Goal: Use online tool/utility: Utilize a website feature to perform a specific function

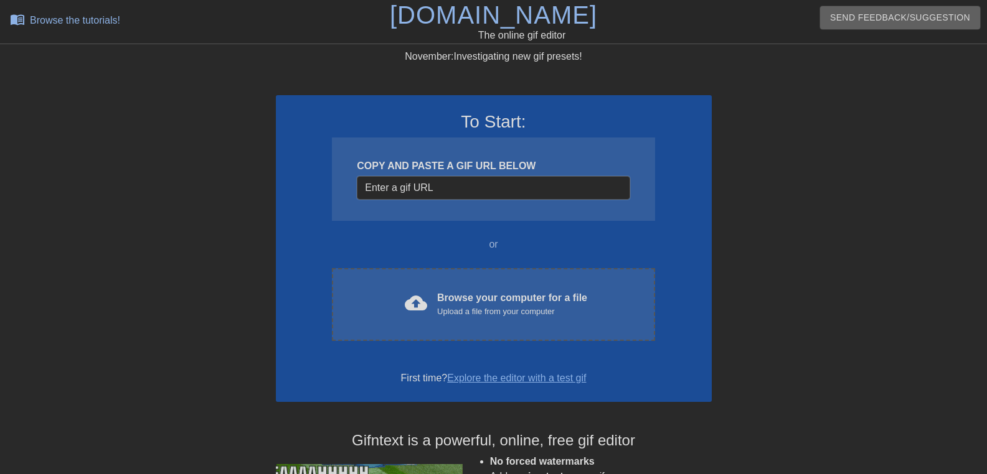
click at [473, 192] on input "Username" at bounding box center [493, 188] width 273 height 24
click at [428, 184] on input "Username" at bounding box center [493, 188] width 273 height 24
paste input "[URL][DOMAIN_NAME]"
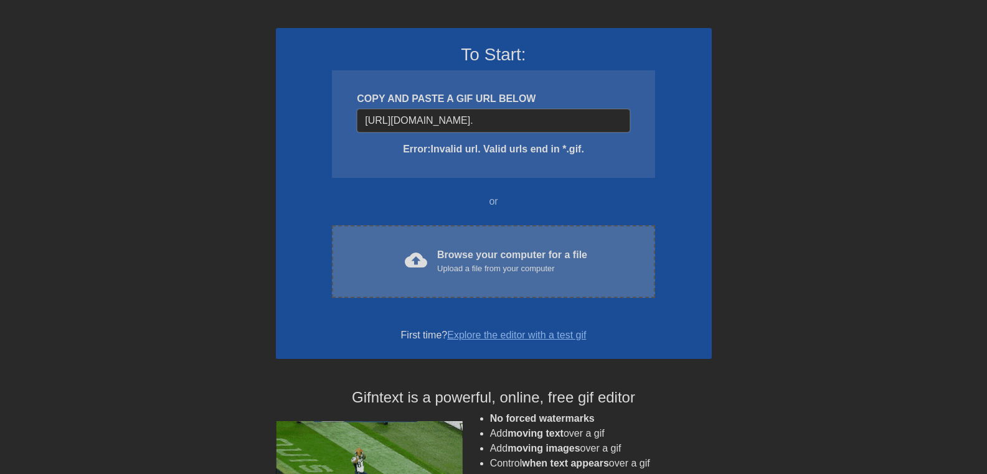
scroll to position [0, 55]
type input "[URL][DOMAIN_NAME][DOMAIN_NAME]"
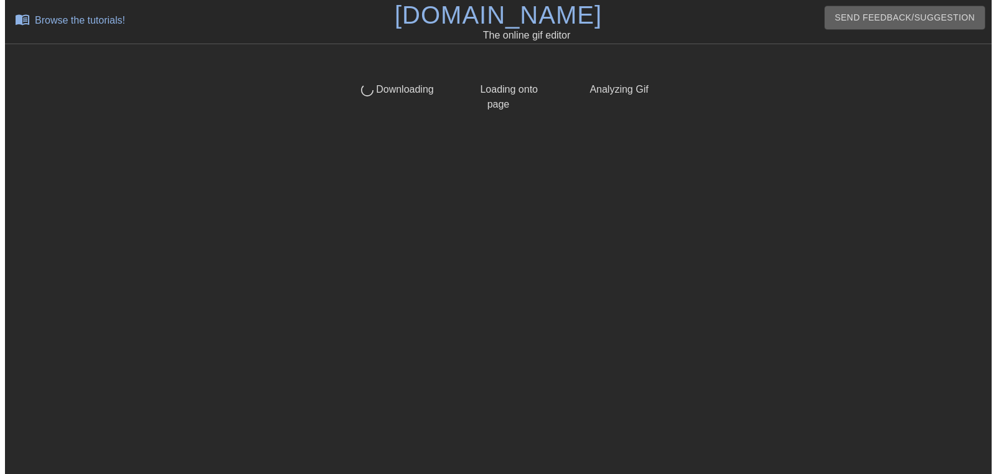
scroll to position [0, 0]
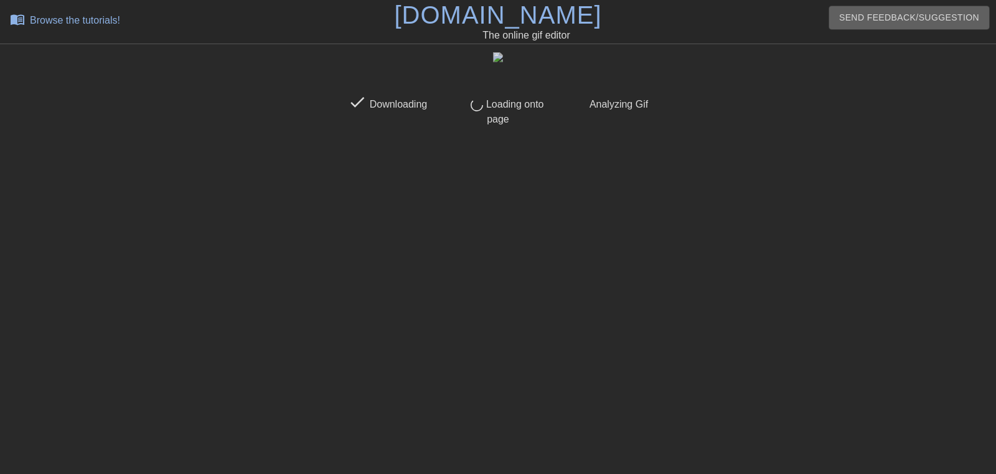
click at [503, 64] on icon at bounding box center [498, 76] width 25 height 25
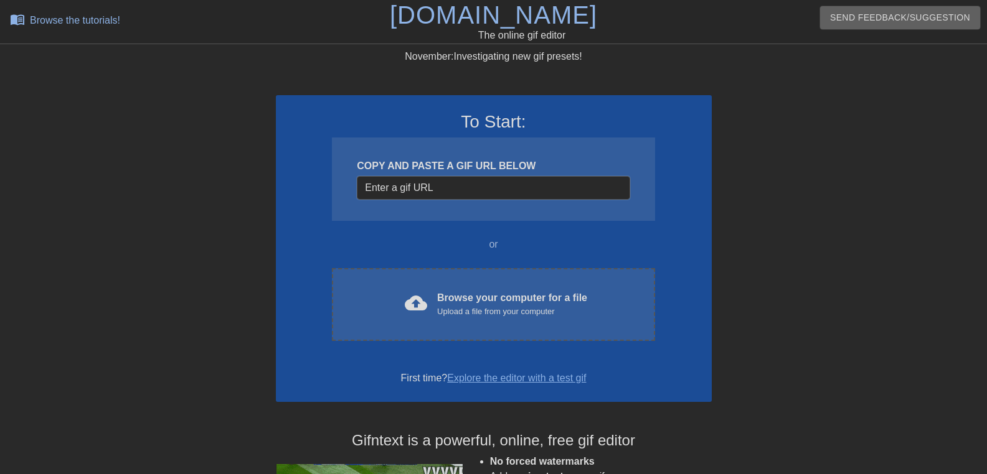
click at [403, 178] on input "Username" at bounding box center [493, 188] width 273 height 24
paste input "https://nchat.321sexchat.com/upload/chat/user7199020_b20ec8f2437f.webp"
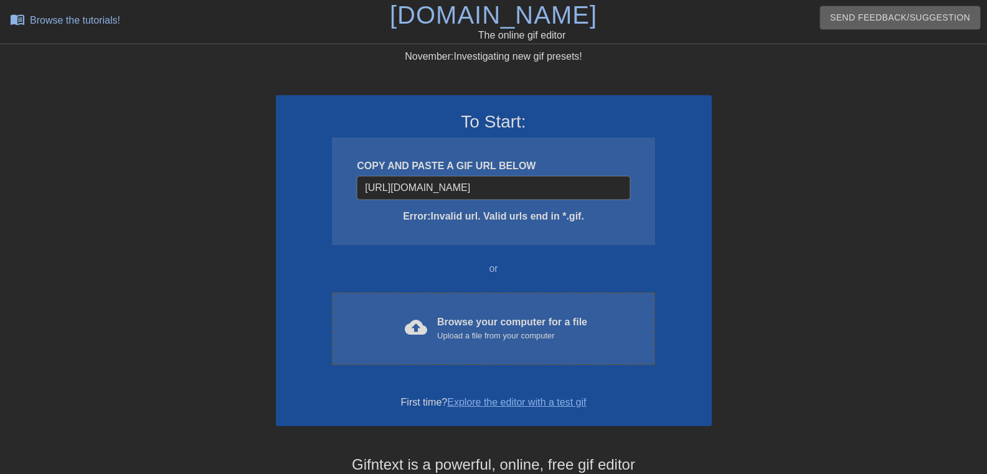
scroll to position [0, 87]
type input "https://nchat.321sexchat.com/upload/chat/user7199020_b20ec8f2437f.webp.gi"
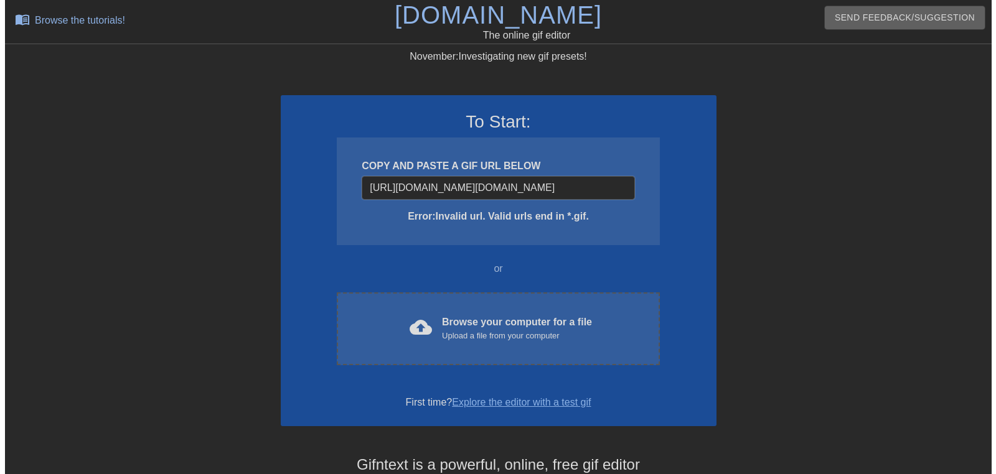
scroll to position [0, 90]
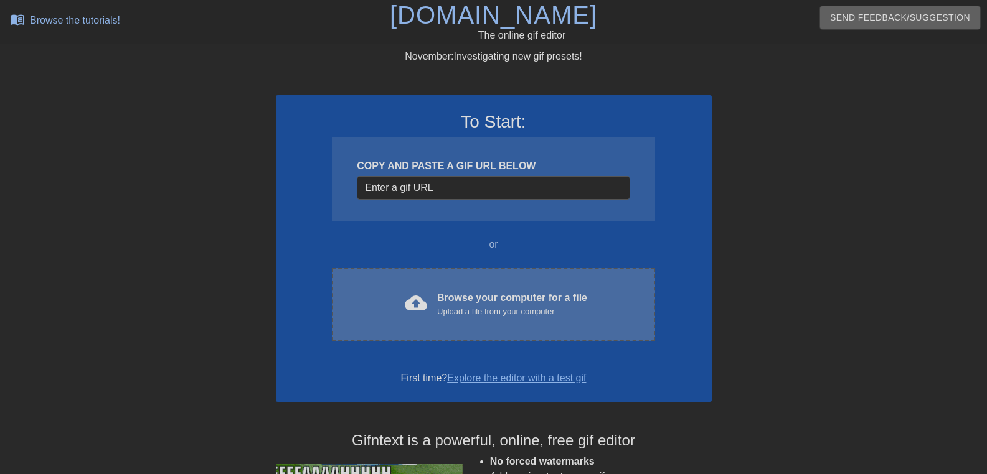
click at [491, 298] on div "Browse your computer for a file Upload a file from your computer" at bounding box center [512, 304] width 150 height 27
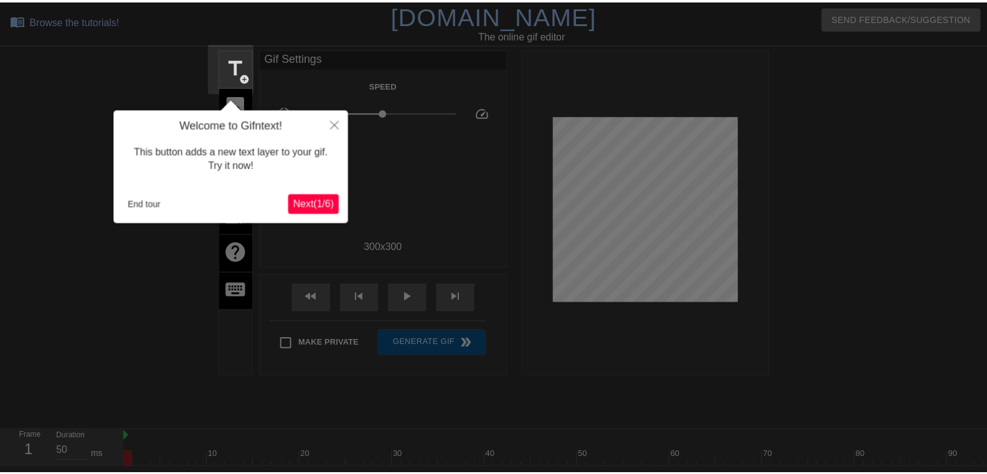
scroll to position [31, 0]
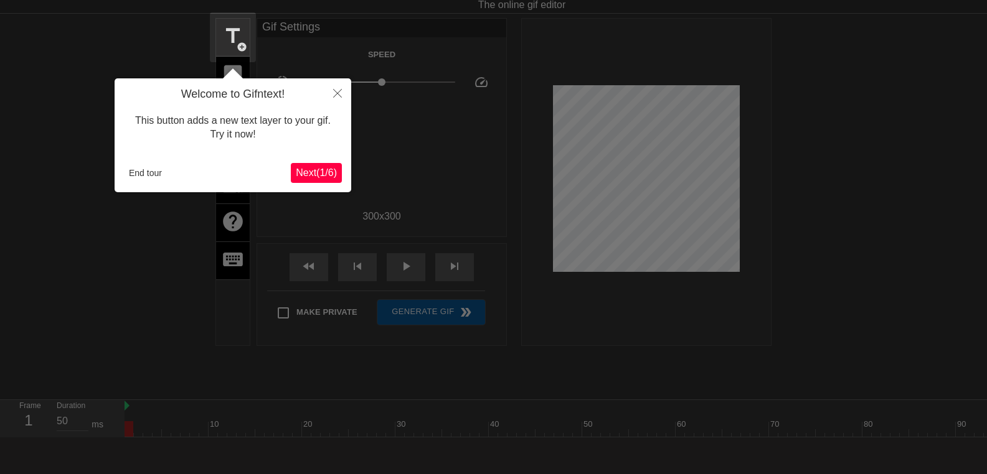
click at [301, 174] on span "Next ( 1 / 6 )" at bounding box center [316, 172] width 41 height 11
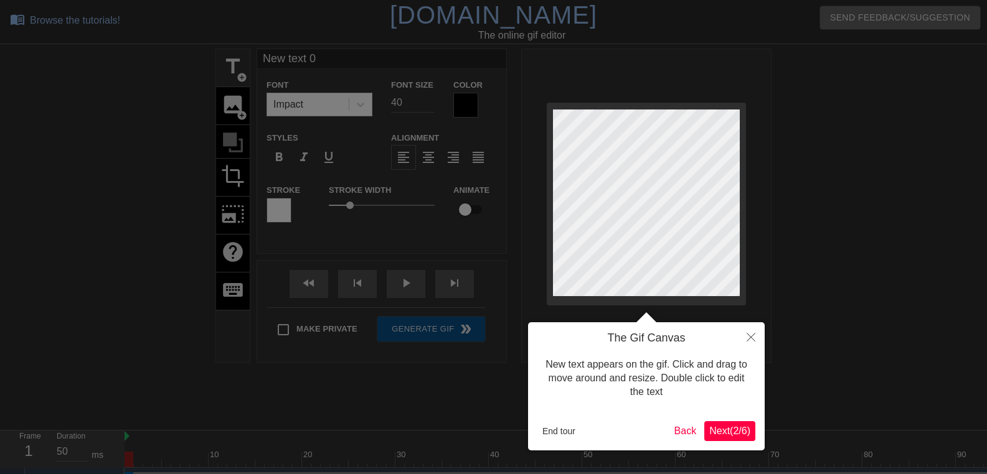
click at [730, 430] on span "Next ( 2 / 6 )" at bounding box center [729, 431] width 41 height 11
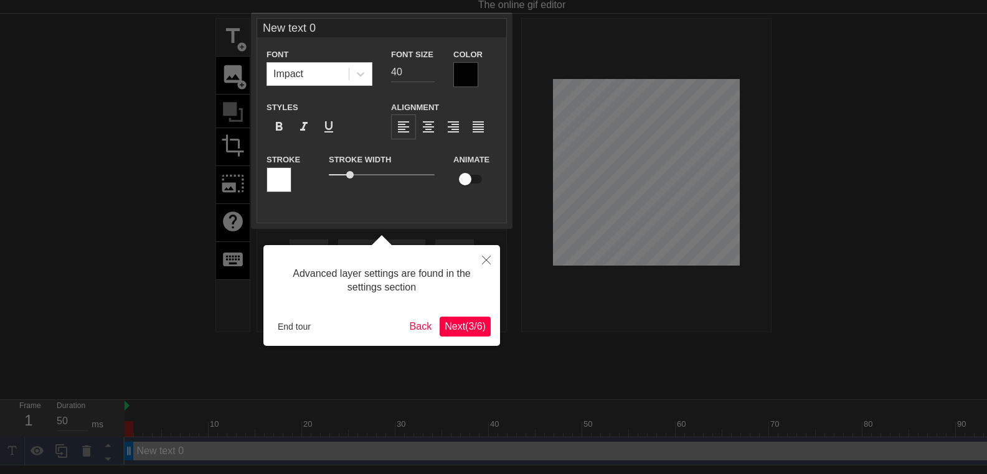
click at [461, 322] on span "Next ( 3 / 6 )" at bounding box center [465, 326] width 41 height 11
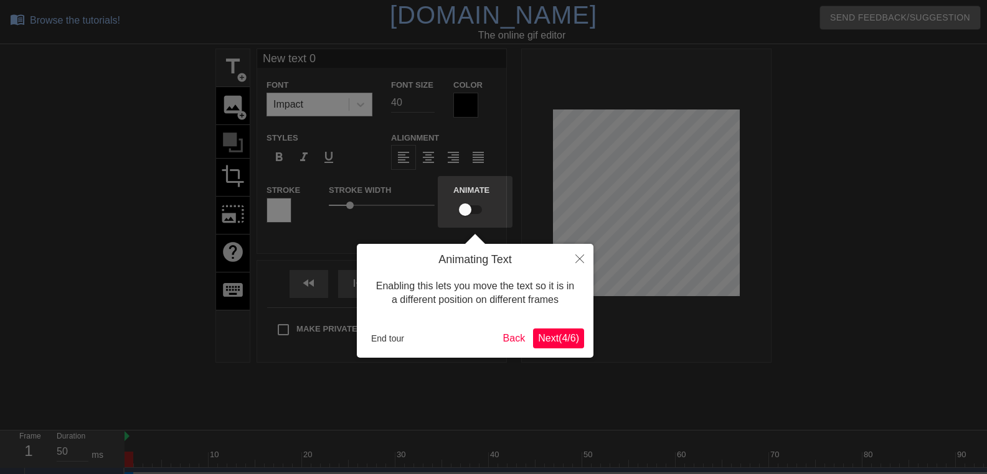
click at [572, 334] on span "Next ( 4 / 6 )" at bounding box center [558, 338] width 41 height 11
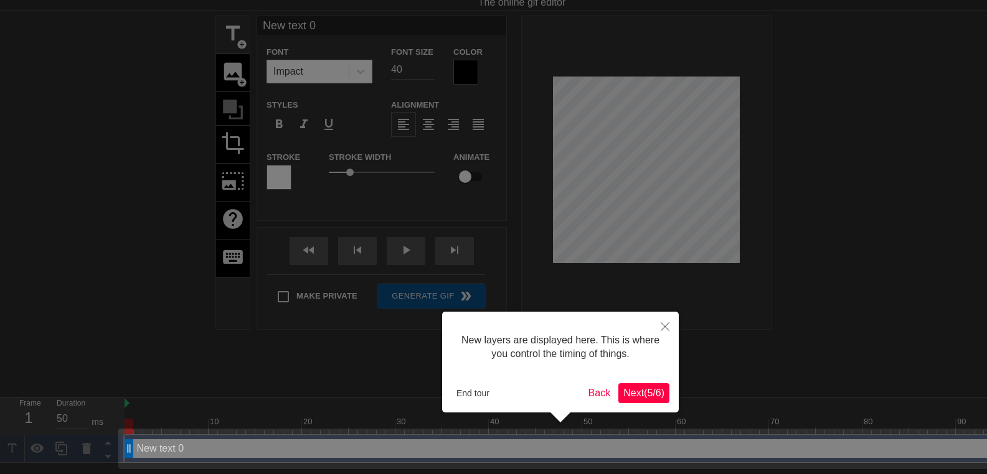
click at [657, 388] on span "Next ( 5 / 6 )" at bounding box center [643, 393] width 41 height 11
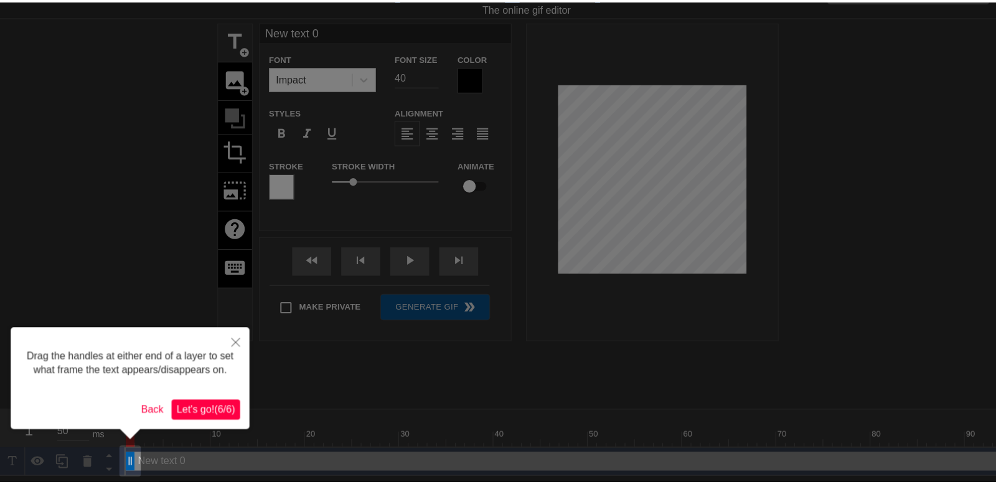
scroll to position [0, 0]
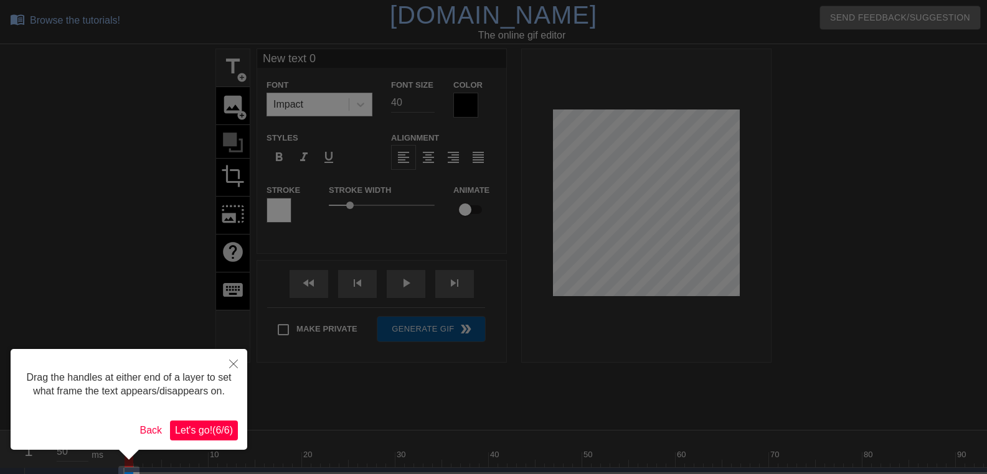
click at [200, 432] on span "Let's go! ( 6 / 6 )" at bounding box center [204, 430] width 58 height 11
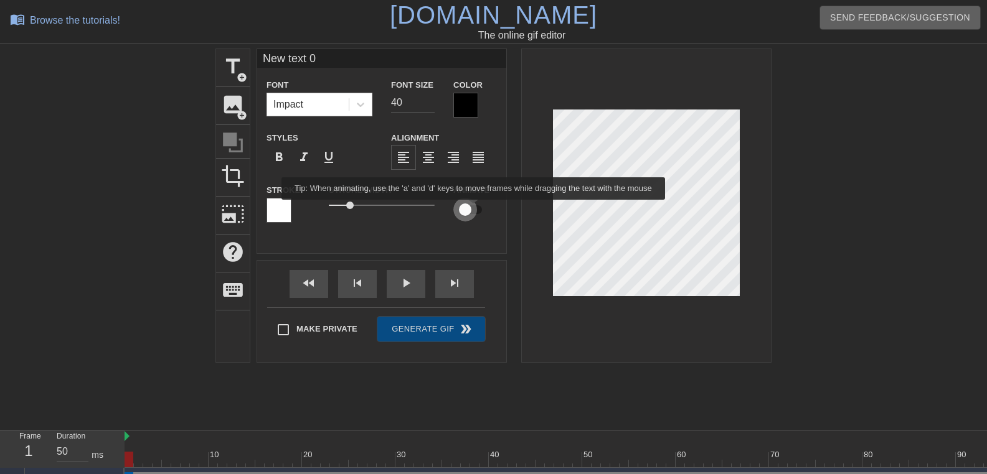
click at [474, 209] on input "checkbox" at bounding box center [465, 210] width 71 height 24
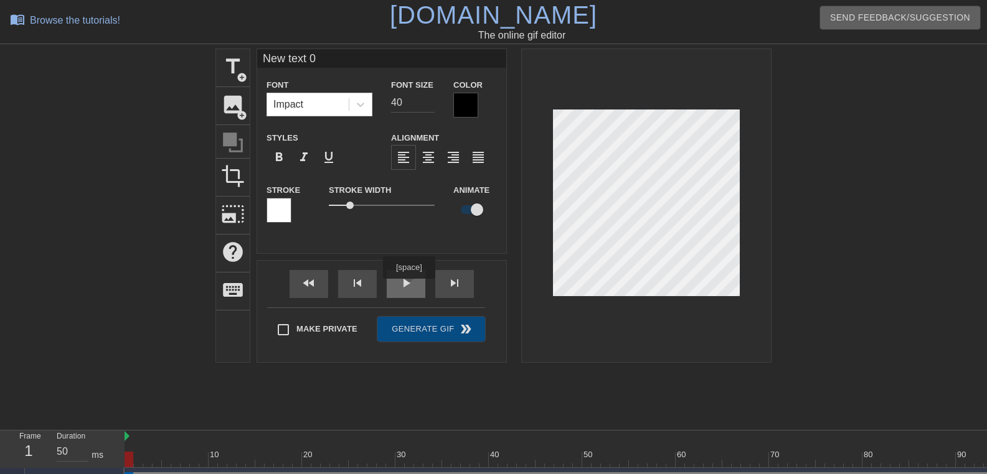
click at [441, 198] on input "checkbox" at bounding box center [476, 210] width 71 height 24
click at [430, 198] on input "checkbox" at bounding box center [465, 210] width 71 height 24
click at [441, 198] on input "checkbox" at bounding box center [476, 210] width 71 height 24
checkbox input "false"
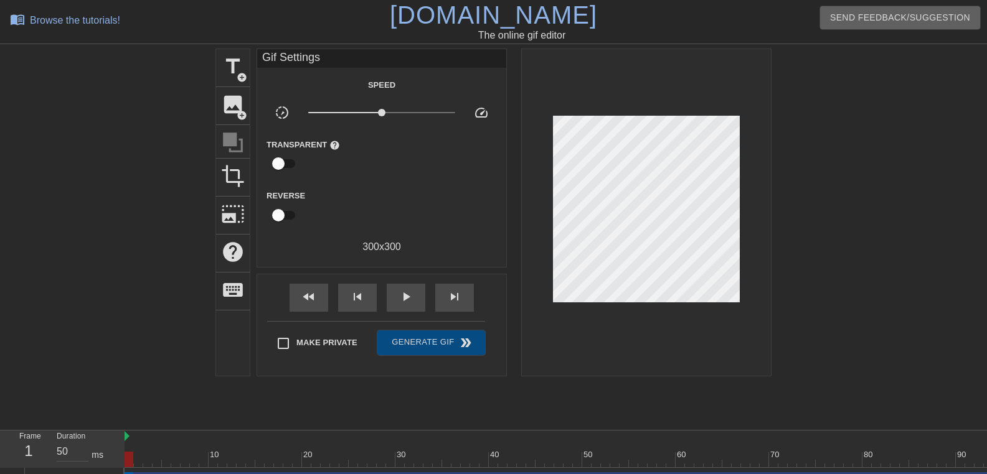
click at [281, 324] on div "Make Private Generate Gif double_arrow" at bounding box center [376, 345] width 218 height 49
click at [280, 347] on input "Make Private" at bounding box center [283, 344] width 26 height 26
checkbox input "true"
click at [275, 159] on input "checkbox" at bounding box center [278, 164] width 71 height 24
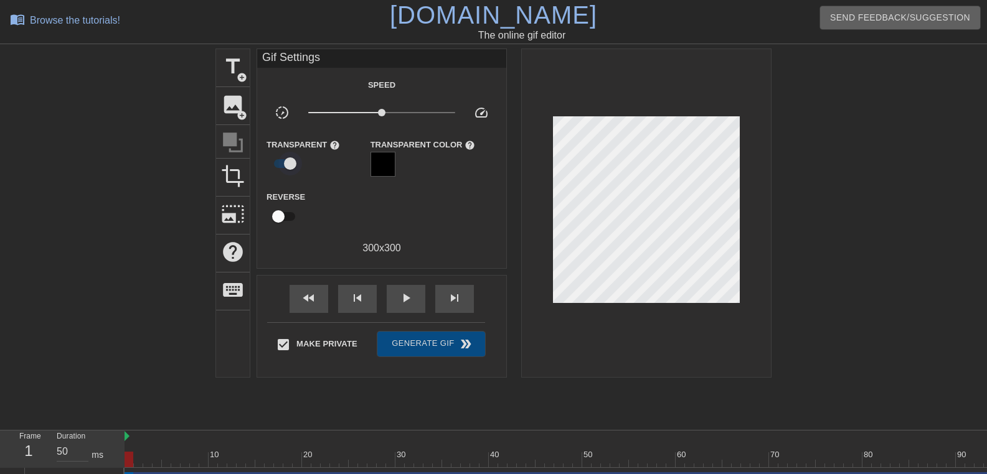
click at [275, 159] on input "checkbox" at bounding box center [290, 164] width 71 height 24
checkbox input "false"
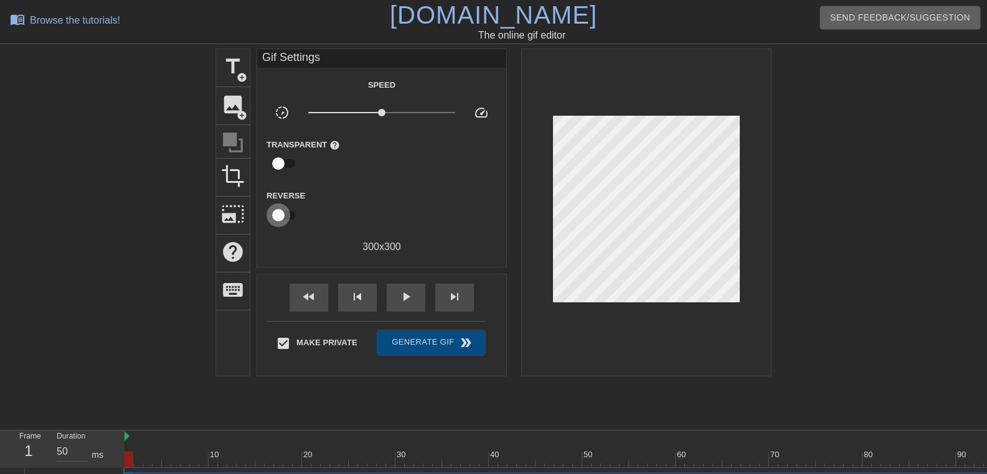
click at [279, 215] on input "checkbox" at bounding box center [278, 216] width 71 height 24
click at [279, 215] on input "checkbox" at bounding box center [290, 216] width 71 height 24
checkbox input "false"
click at [128, 435] on img at bounding box center [127, 436] width 5 height 10
click at [230, 58] on span "title" at bounding box center [233, 67] width 24 height 24
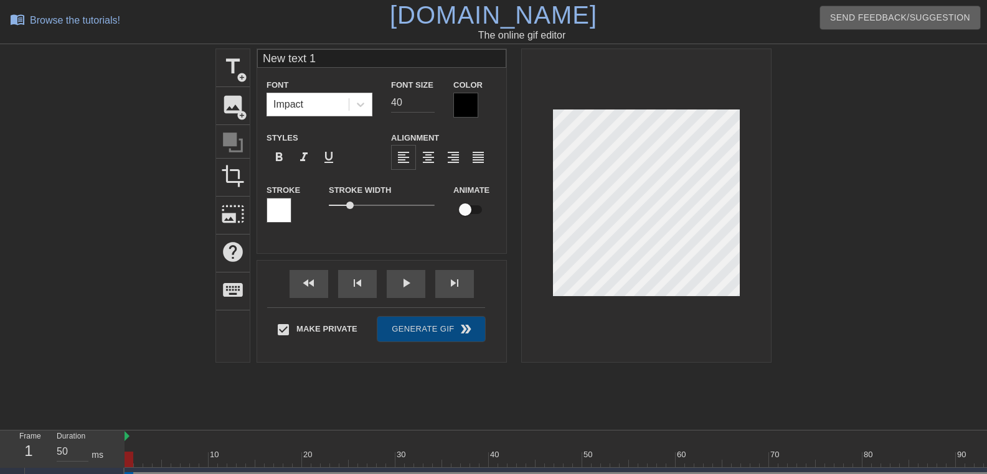
click at [336, 62] on input "New text 1" at bounding box center [381, 58] width 249 height 19
type input "New text 0"
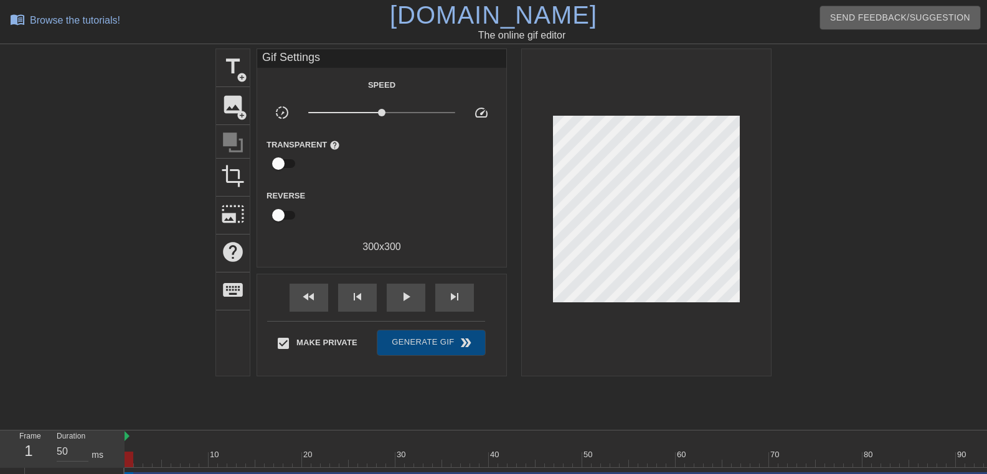
drag, startPoint x: 321, startPoint y: 54, endPoint x: 318, endPoint y: 66, distance: 13.0
click at [318, 66] on div "Gif Settings" at bounding box center [381, 58] width 249 height 19
click at [720, 181] on div "title add_circle image add_circle crop photo_size_select_large help keyboard Gi…" at bounding box center [493, 212] width 555 height 327
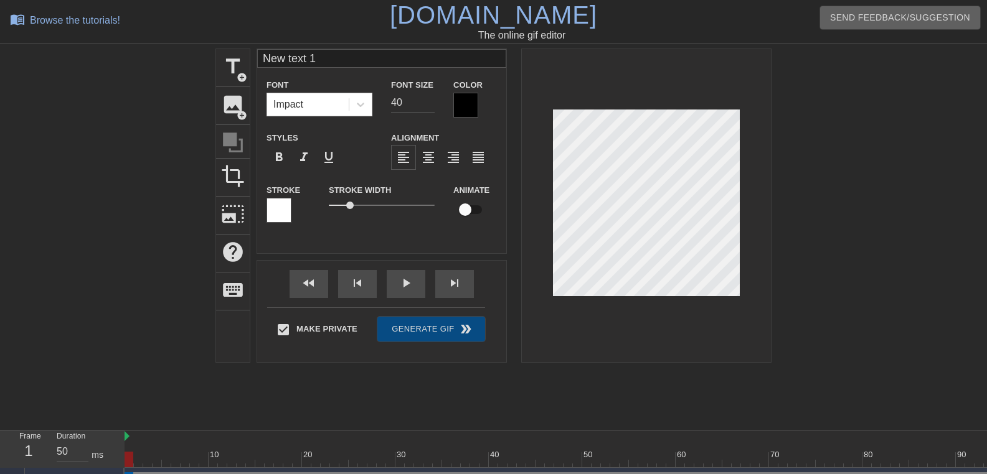
click at [369, 57] on input "New text 1" at bounding box center [381, 58] width 249 height 19
click at [450, 283] on div "skip_next" at bounding box center [454, 284] width 39 height 28
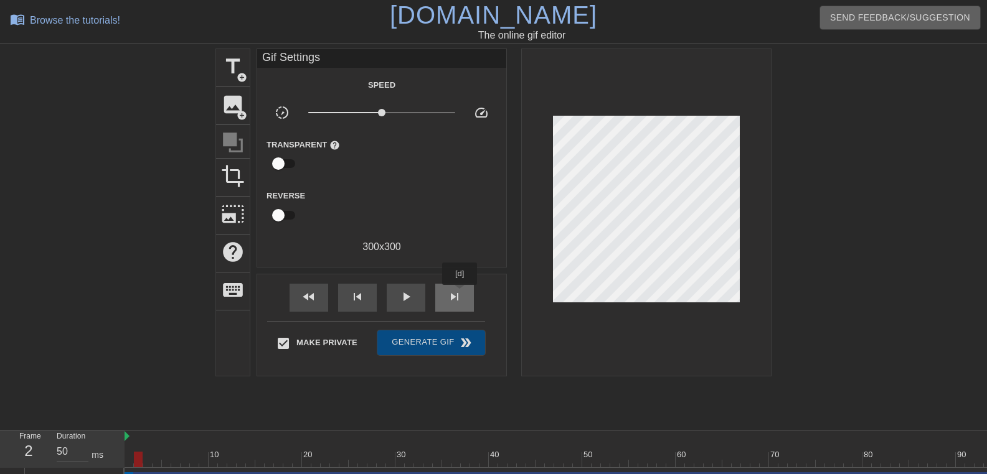
click at [460, 294] on span "skip_next" at bounding box center [454, 296] width 15 height 15
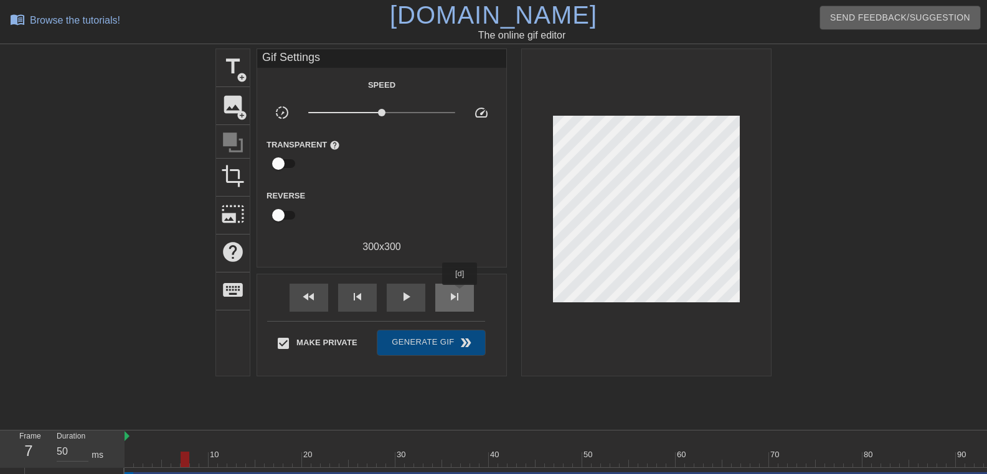
click at [460, 294] on span "skip_next" at bounding box center [454, 296] width 15 height 15
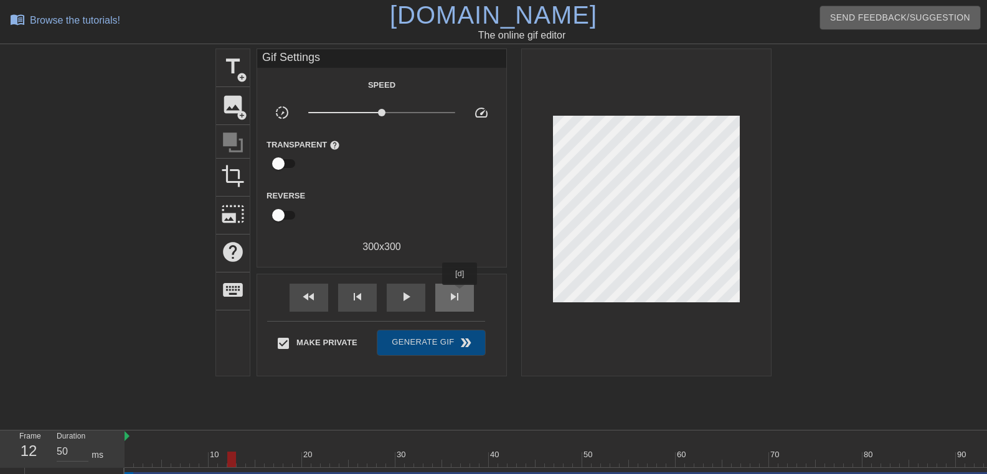
click at [460, 294] on span "skip_next" at bounding box center [454, 296] width 15 height 15
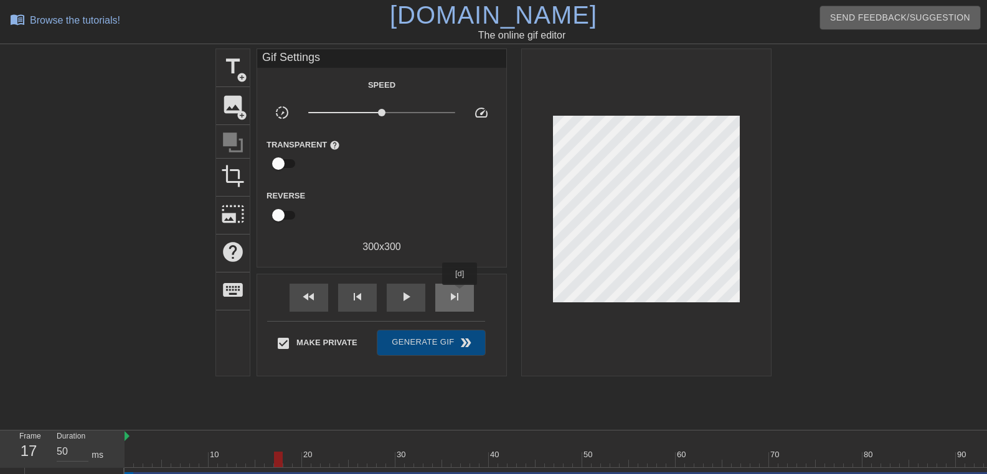
click at [460, 294] on span "skip_next" at bounding box center [454, 296] width 15 height 15
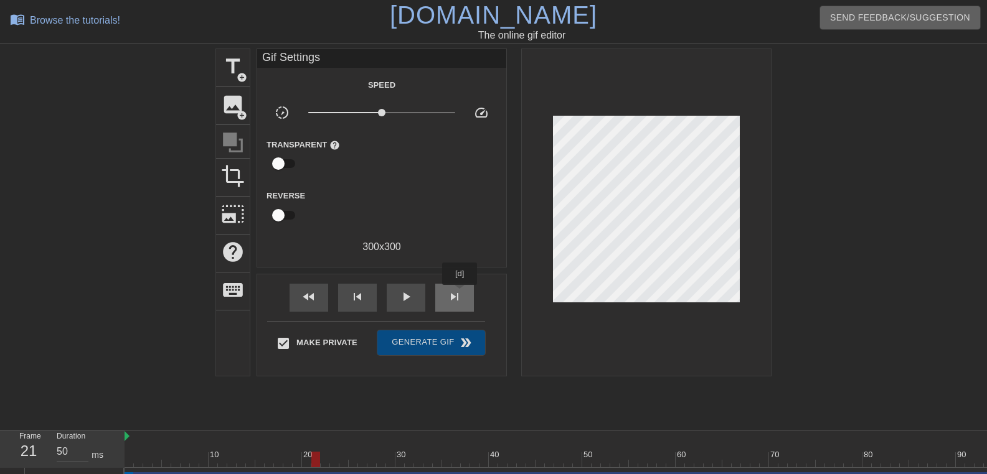
click at [460, 294] on span "skip_next" at bounding box center [454, 296] width 15 height 15
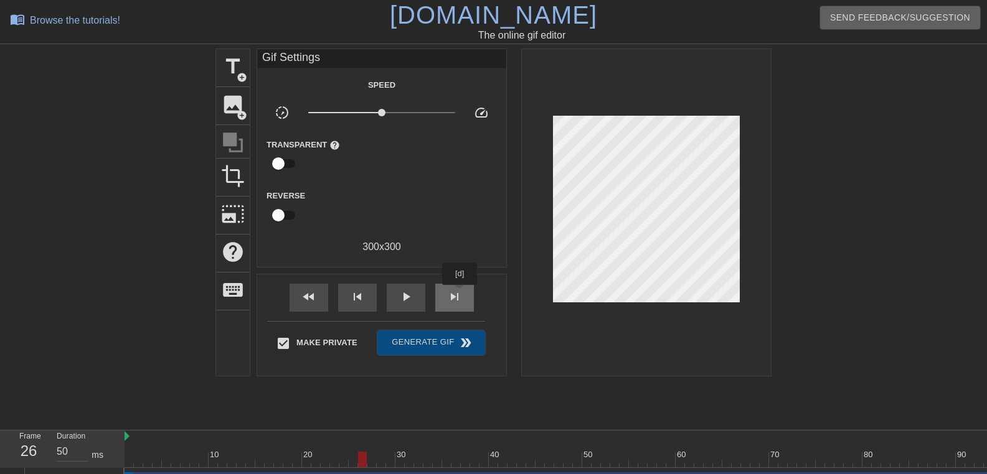
click at [460, 294] on span "skip_next" at bounding box center [454, 296] width 15 height 15
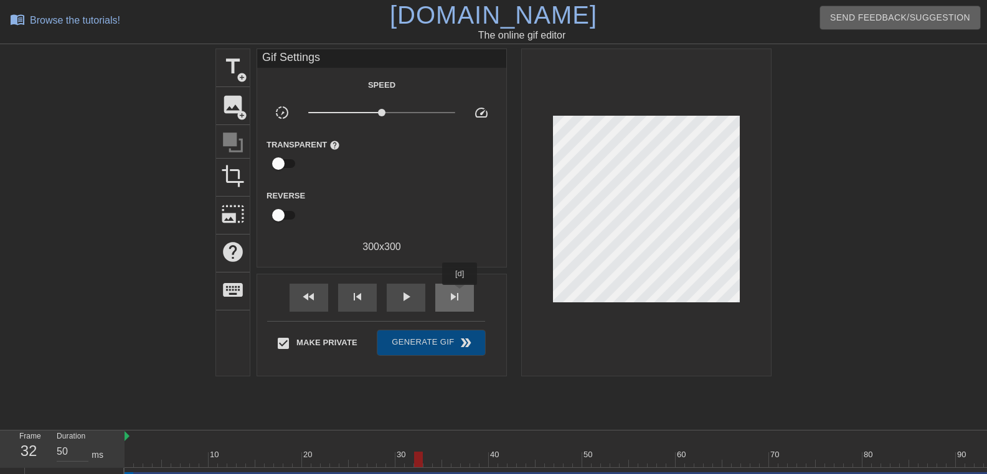
click at [460, 294] on span "skip_next" at bounding box center [454, 296] width 15 height 15
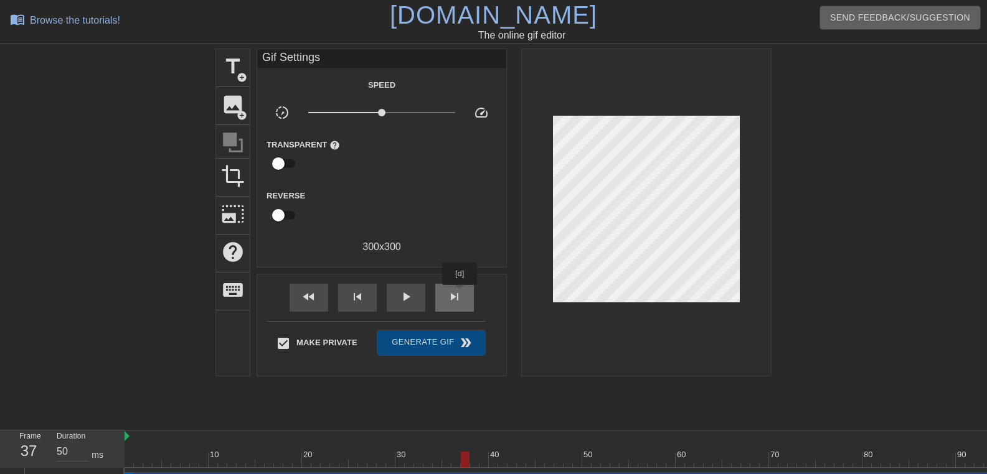
click at [460, 294] on span "skip_next" at bounding box center [454, 296] width 15 height 15
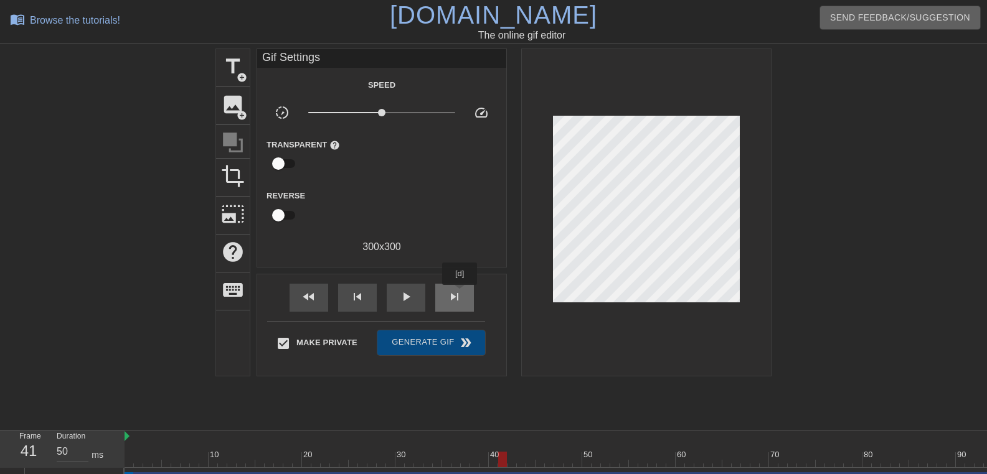
click at [460, 294] on span "skip_next" at bounding box center [454, 296] width 15 height 15
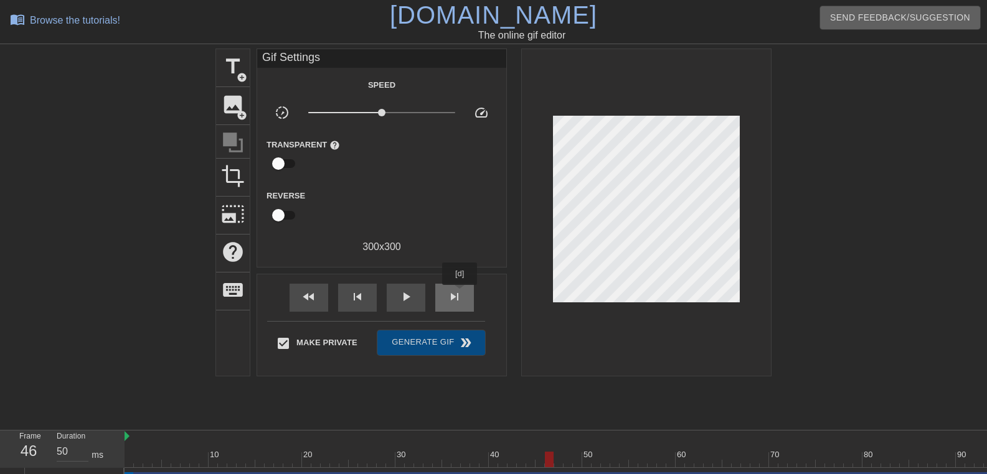
click at [460, 294] on span "skip_next" at bounding box center [454, 296] width 15 height 15
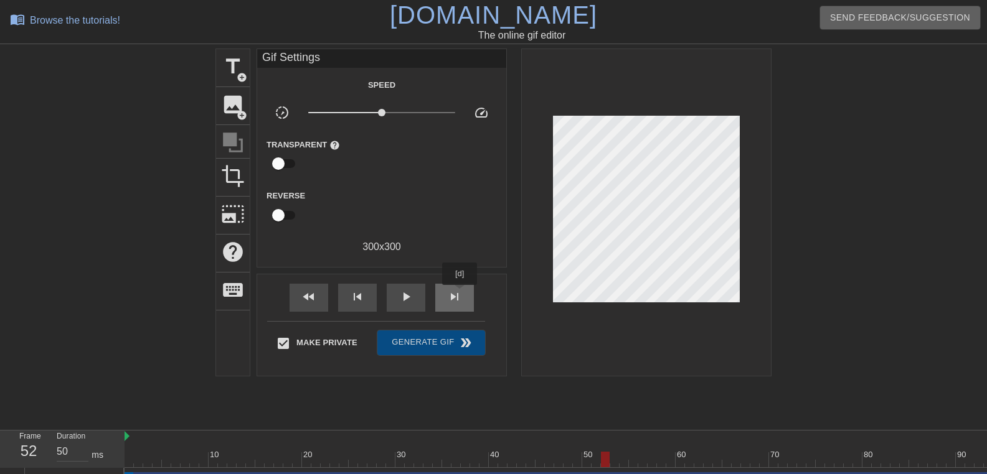
click at [460, 294] on span "skip_next" at bounding box center [454, 296] width 15 height 15
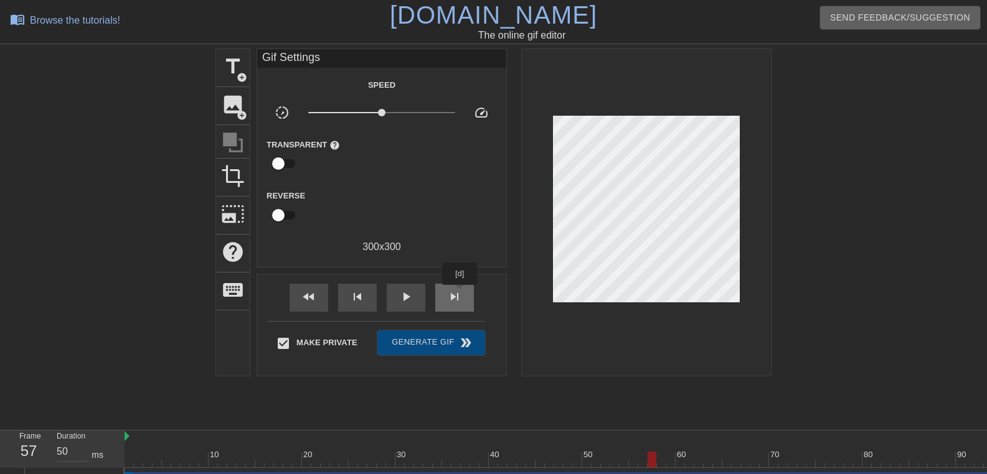
click at [460, 294] on span "skip_next" at bounding box center [454, 296] width 15 height 15
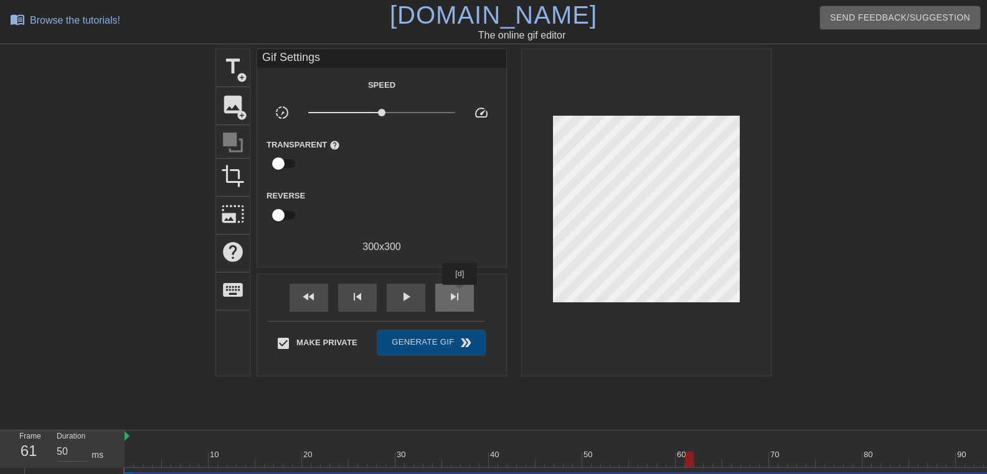
click at [460, 294] on span "skip_next" at bounding box center [454, 296] width 15 height 15
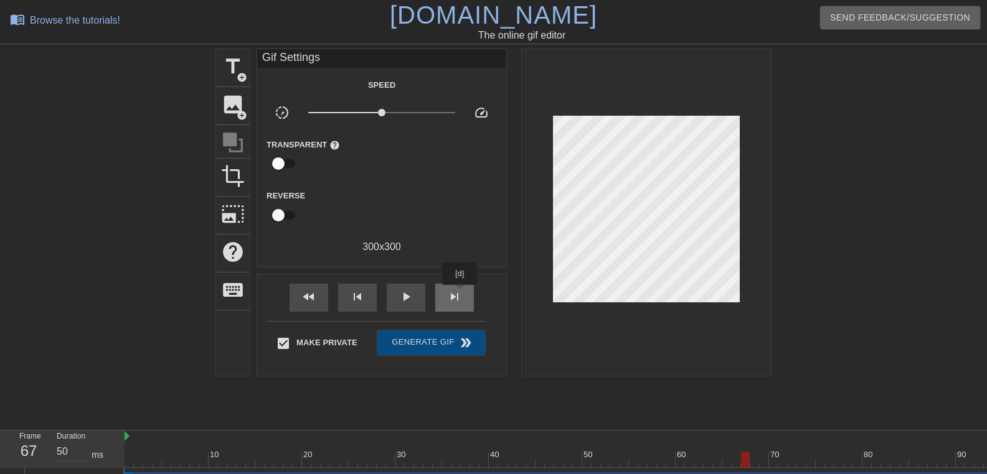
click at [460, 294] on span "skip_next" at bounding box center [454, 296] width 15 height 15
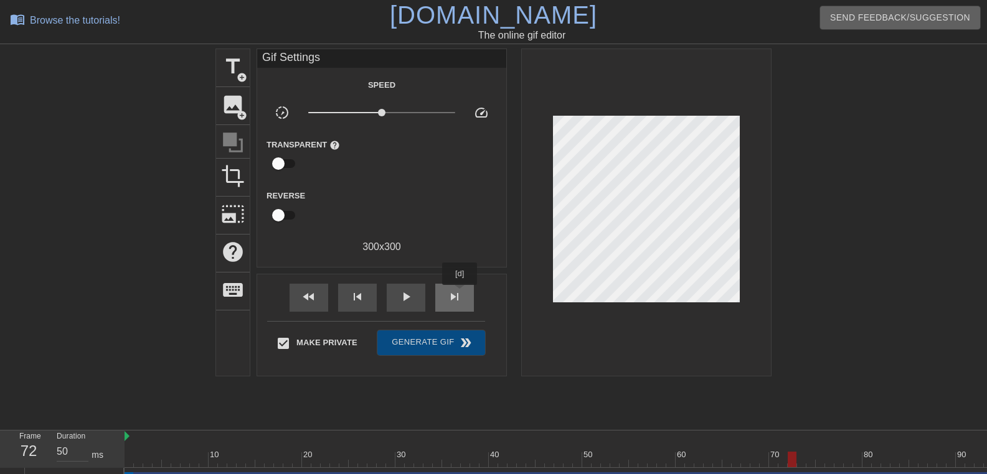
click at [460, 294] on span "skip_next" at bounding box center [454, 296] width 15 height 15
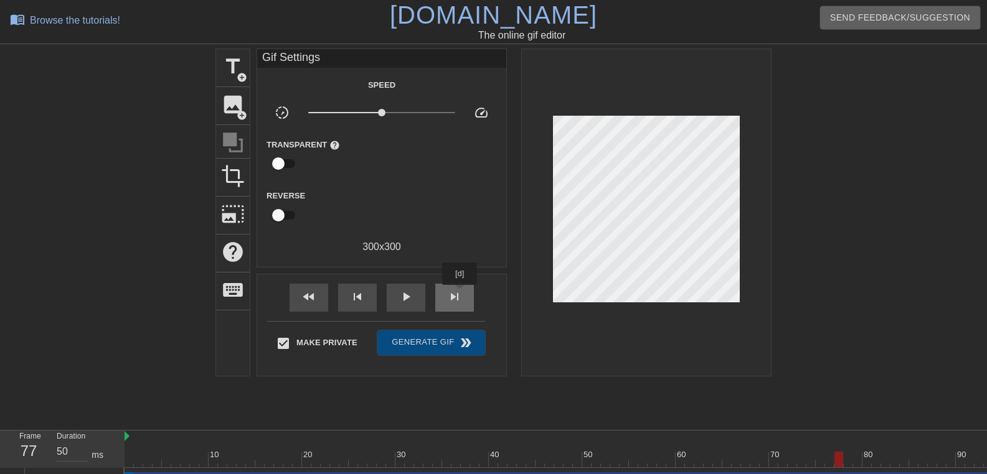
click at [460, 294] on span "skip_next" at bounding box center [454, 296] width 15 height 15
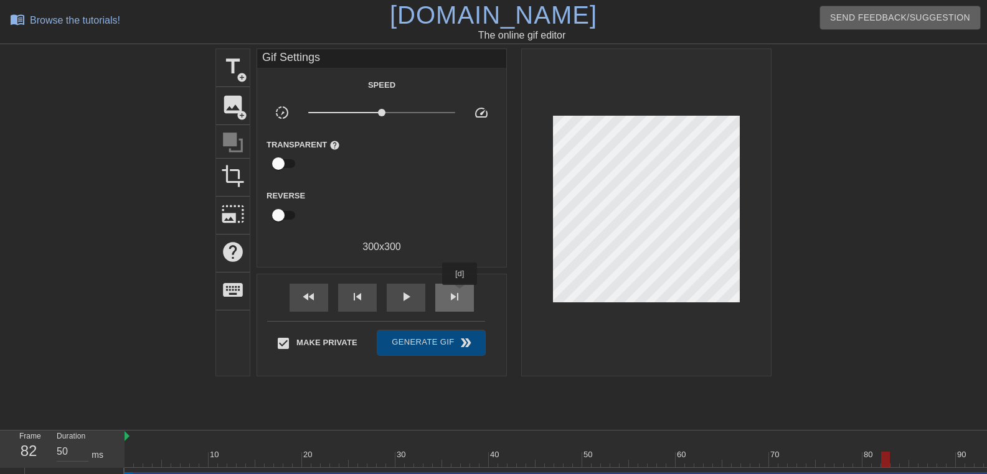
click at [460, 294] on span "skip_next" at bounding box center [454, 296] width 15 height 15
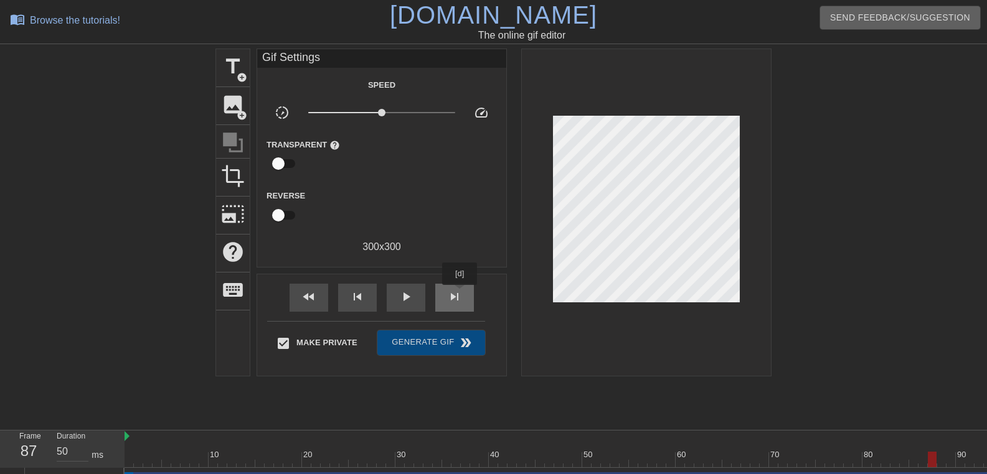
click at [460, 294] on span "skip_next" at bounding box center [454, 296] width 15 height 15
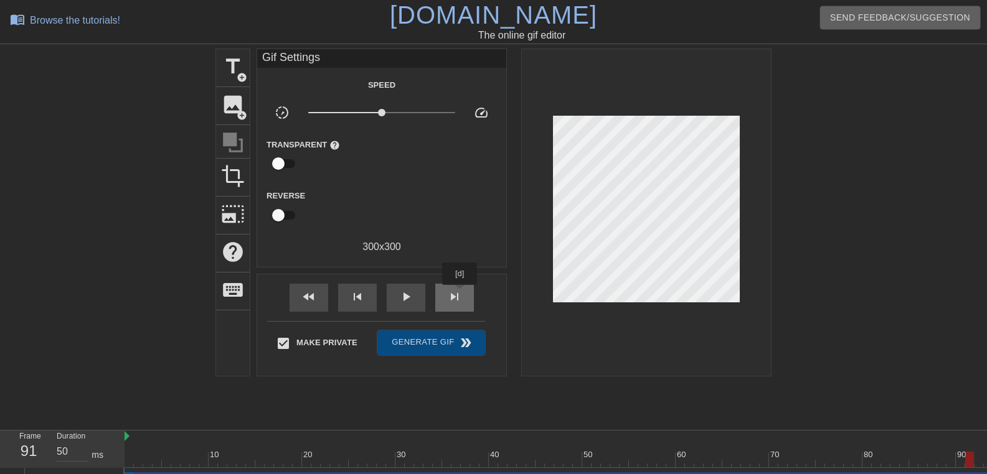
click at [460, 294] on span "skip_next" at bounding box center [454, 296] width 15 height 15
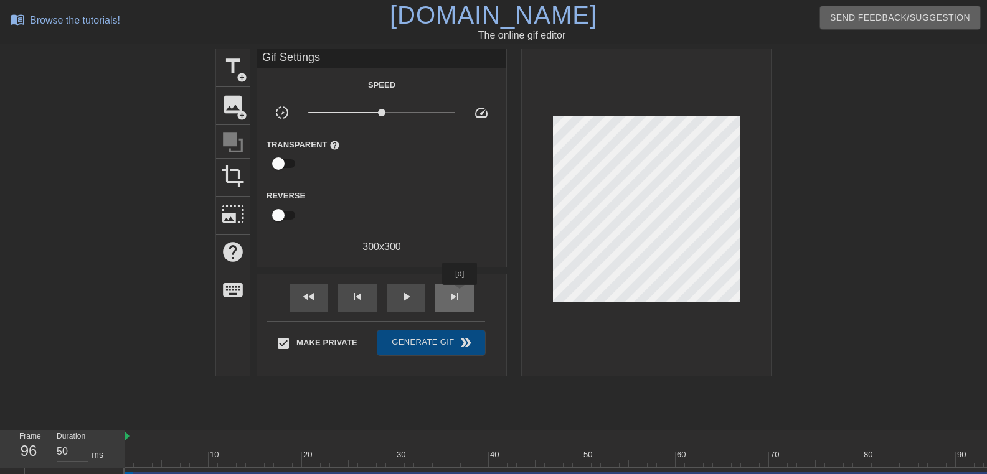
click at [460, 294] on span "skip_next" at bounding box center [454, 296] width 15 height 15
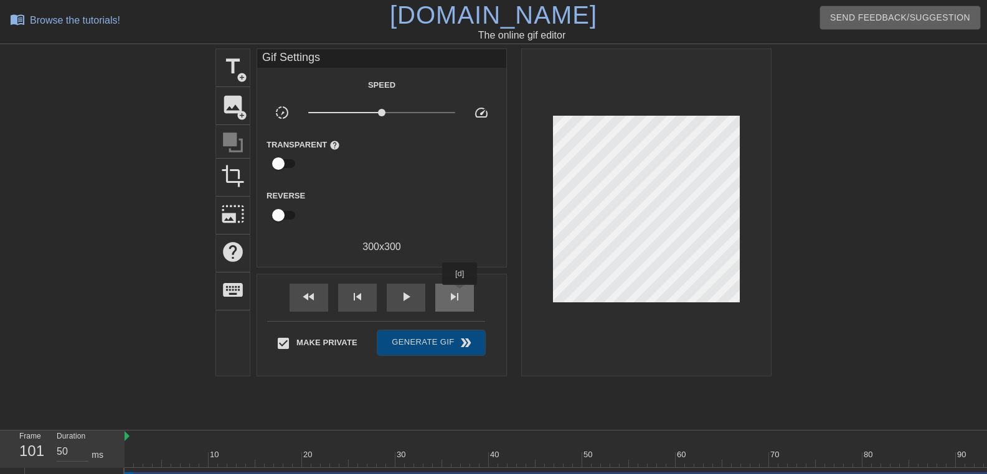
click at [460, 294] on span "skip_next" at bounding box center [454, 296] width 15 height 15
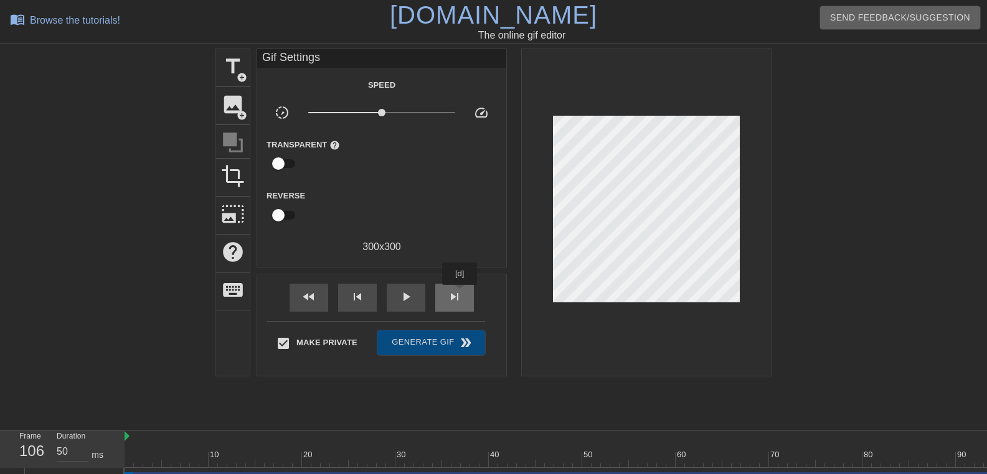
click at [460, 294] on span "skip_next" at bounding box center [454, 296] width 15 height 15
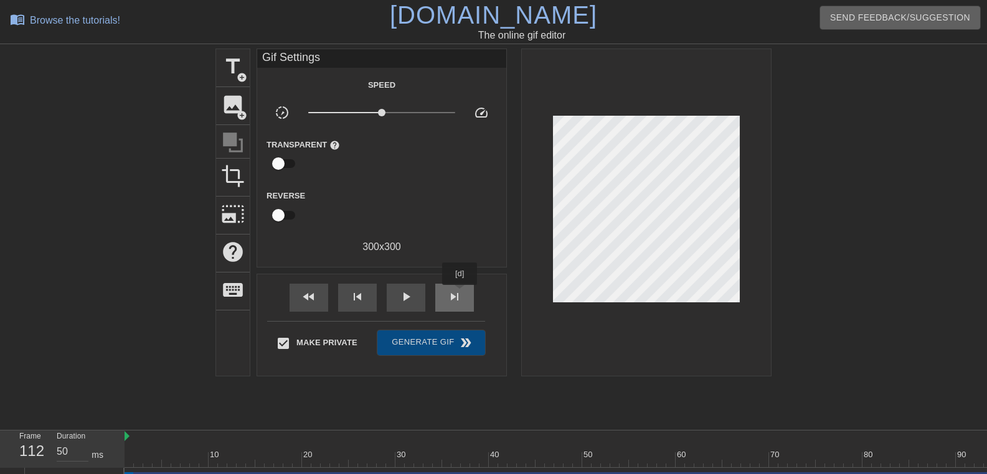
click at [460, 294] on span "skip_next" at bounding box center [454, 296] width 15 height 15
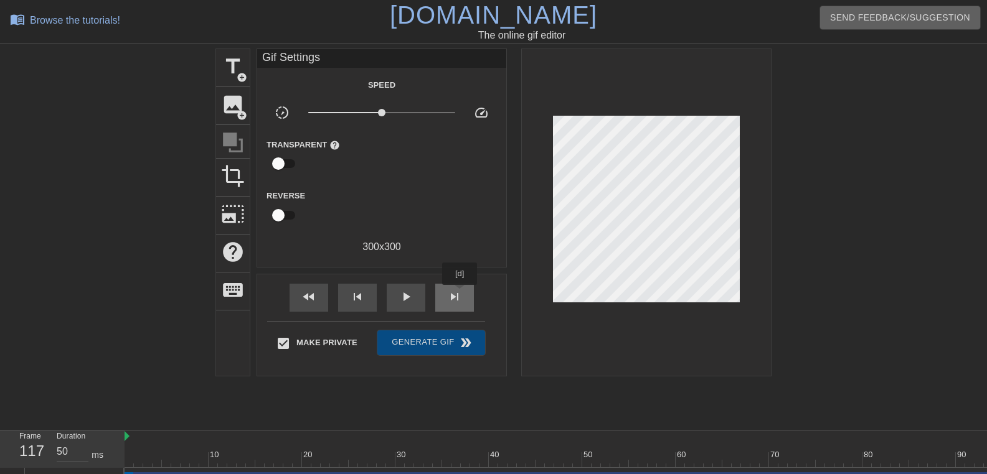
click at [460, 294] on span "skip_next" at bounding box center [454, 296] width 15 height 15
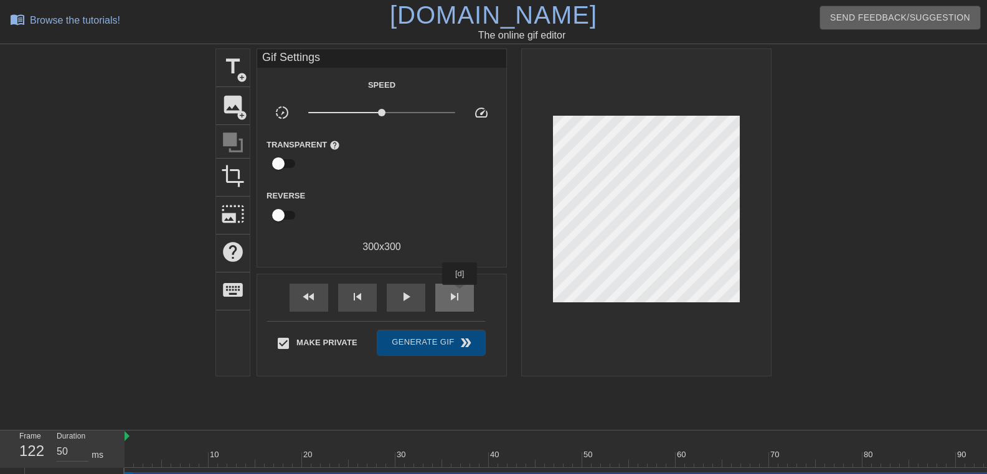
click at [460, 294] on span "skip_next" at bounding box center [454, 296] width 15 height 15
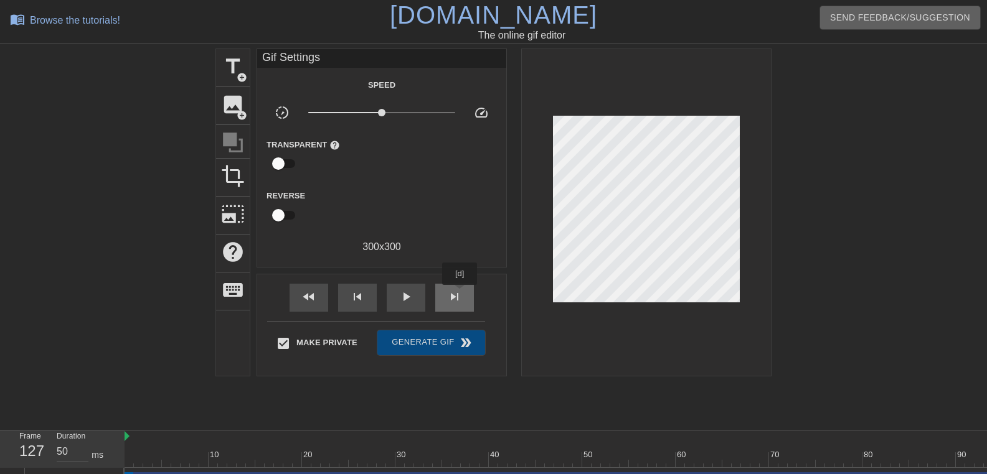
click at [460, 294] on span "skip_next" at bounding box center [454, 296] width 15 height 15
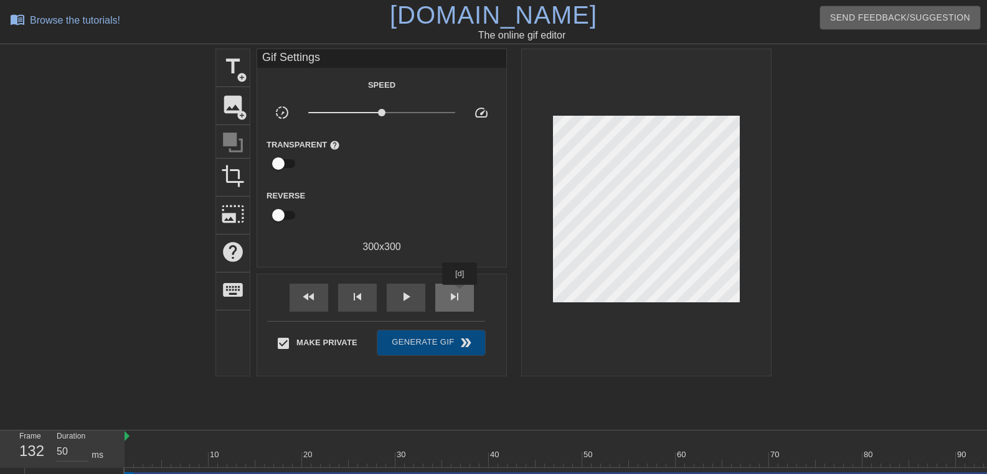
click at [460, 294] on span "skip_next" at bounding box center [454, 296] width 15 height 15
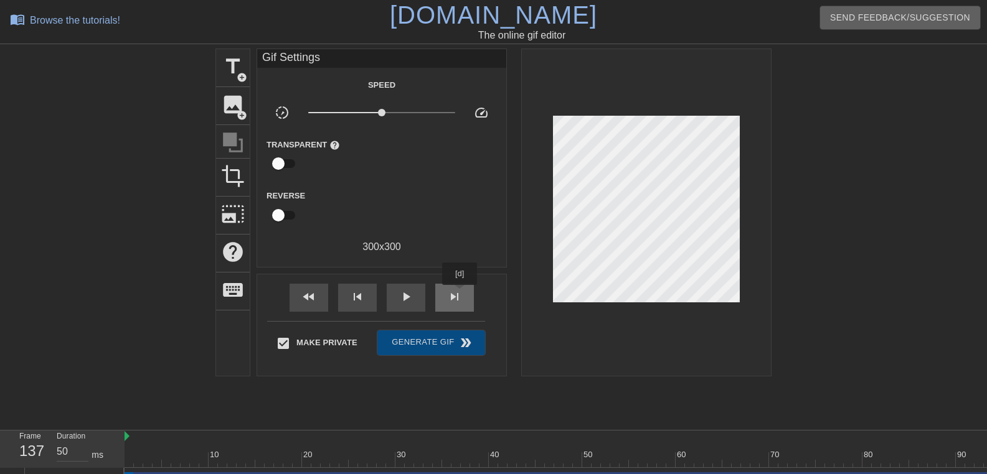
click at [460, 294] on span "skip_next" at bounding box center [454, 296] width 15 height 15
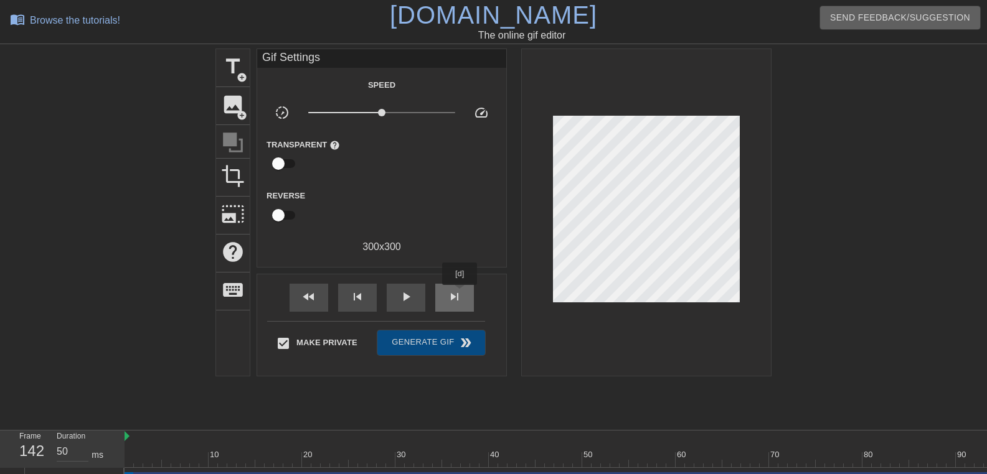
click at [460, 294] on span "skip_next" at bounding box center [454, 296] width 15 height 15
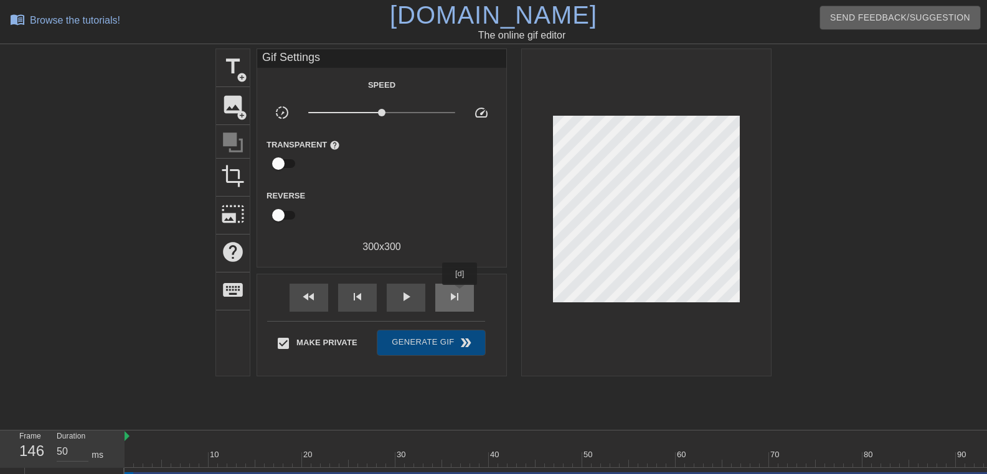
click at [460, 294] on span "skip_next" at bounding box center [454, 296] width 15 height 15
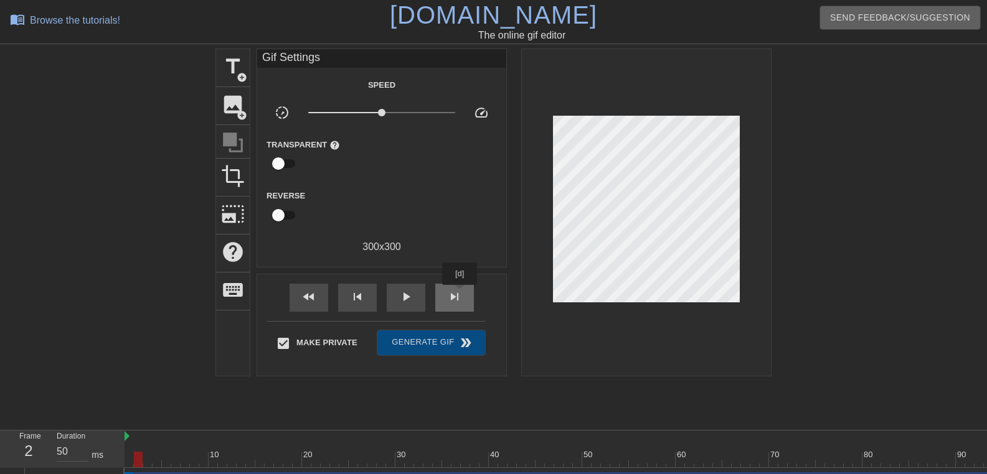
click at [460, 294] on span "skip_next" at bounding box center [454, 296] width 15 height 15
click at [360, 290] on span "skip_previous" at bounding box center [357, 296] width 15 height 15
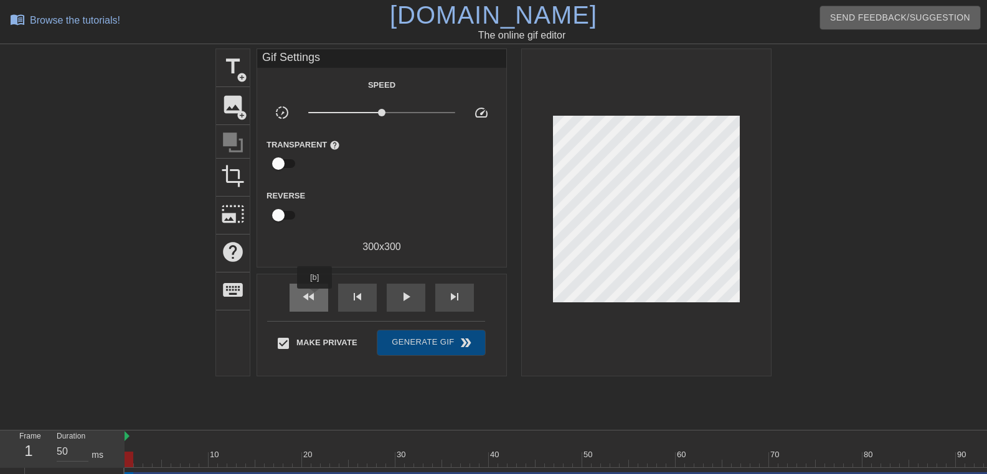
click at [315, 298] on span "fast_rewind" at bounding box center [308, 296] width 15 height 15
click at [232, 286] on span "keyboard" at bounding box center [233, 290] width 24 height 24
